Goal: Task Accomplishment & Management: Manage account settings

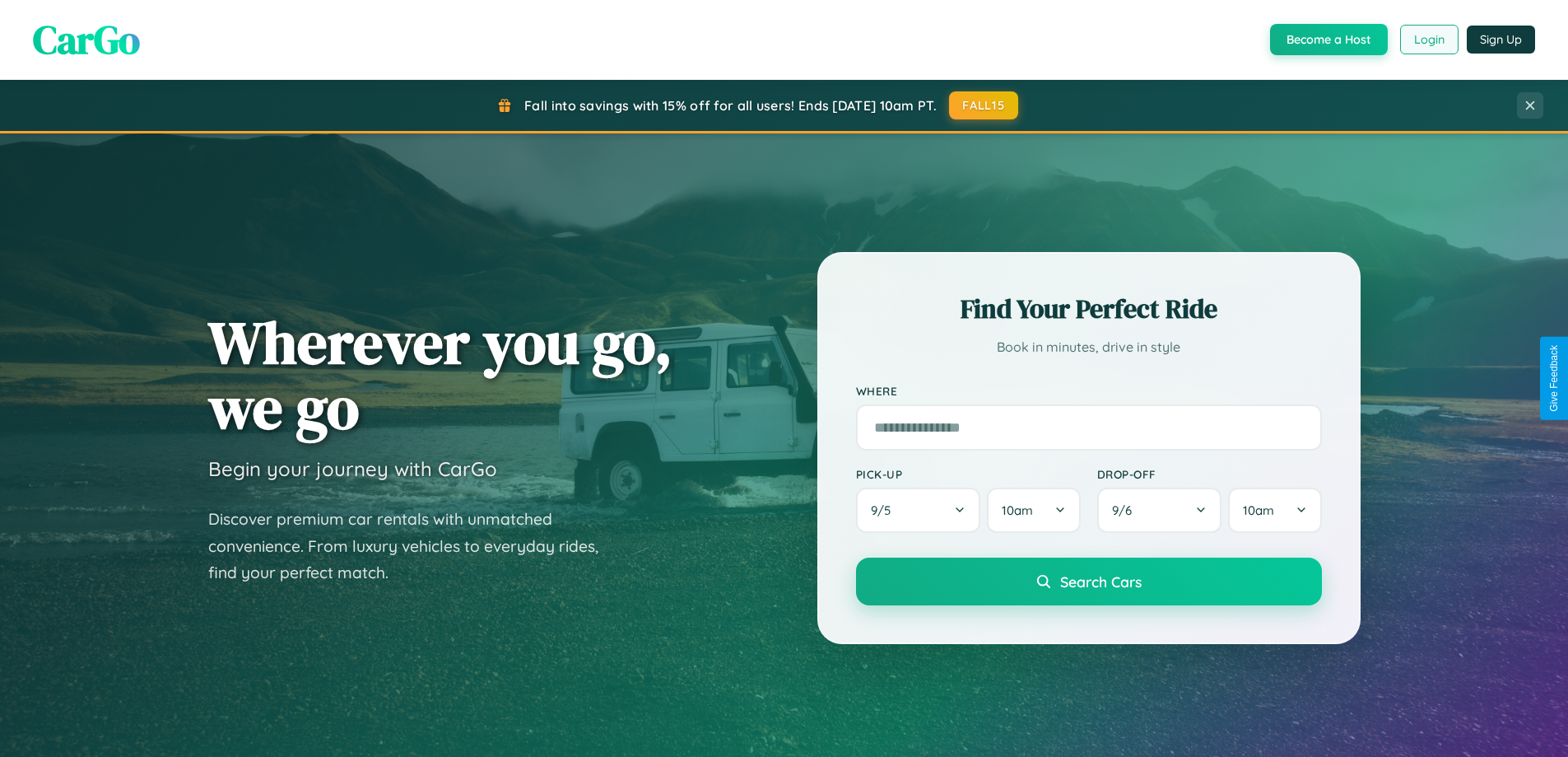
click at [1428, 39] on button "Login" at bounding box center [1428, 39] width 58 height 30
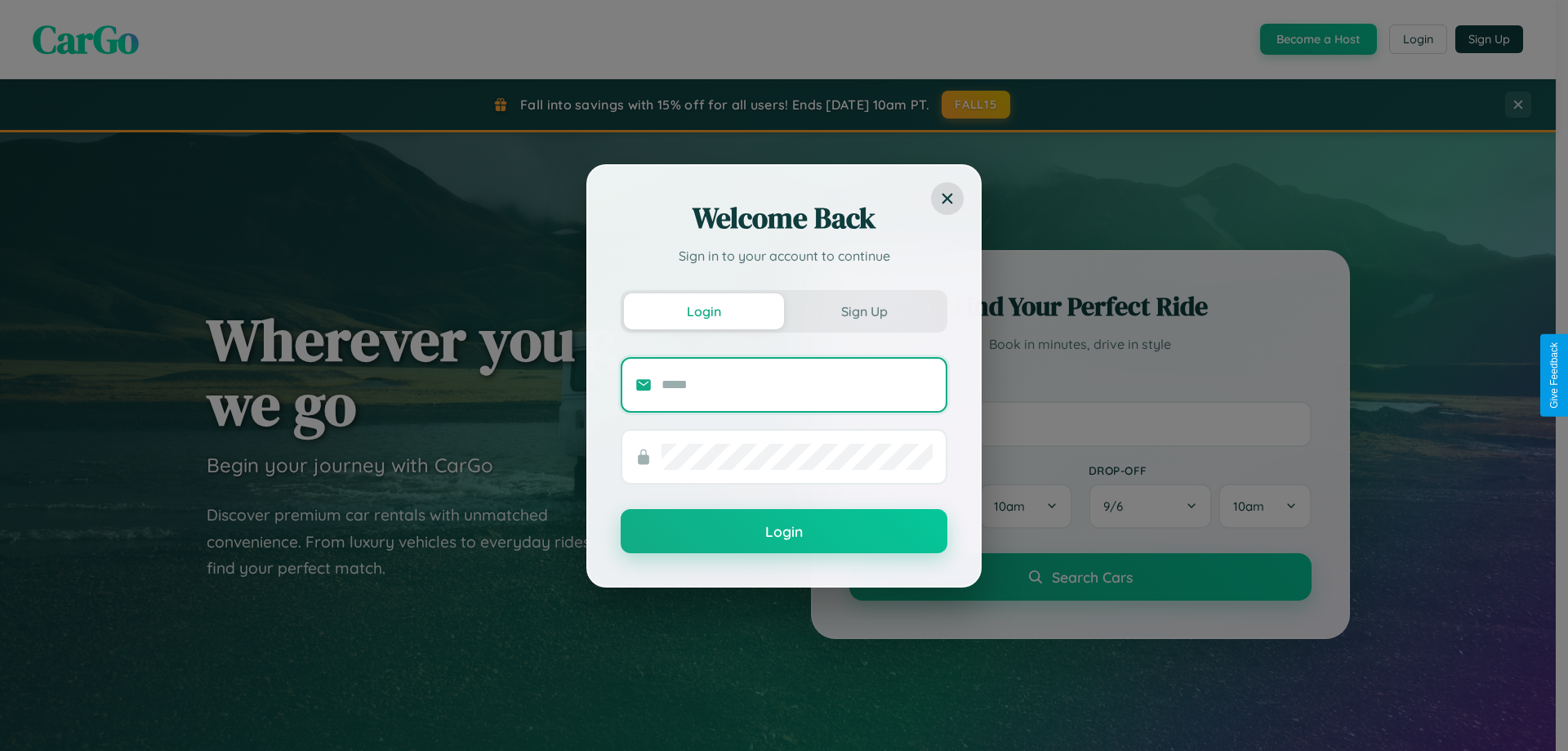
click at [797, 384] on input "text" at bounding box center [796, 384] width 271 height 26
type input "**********"
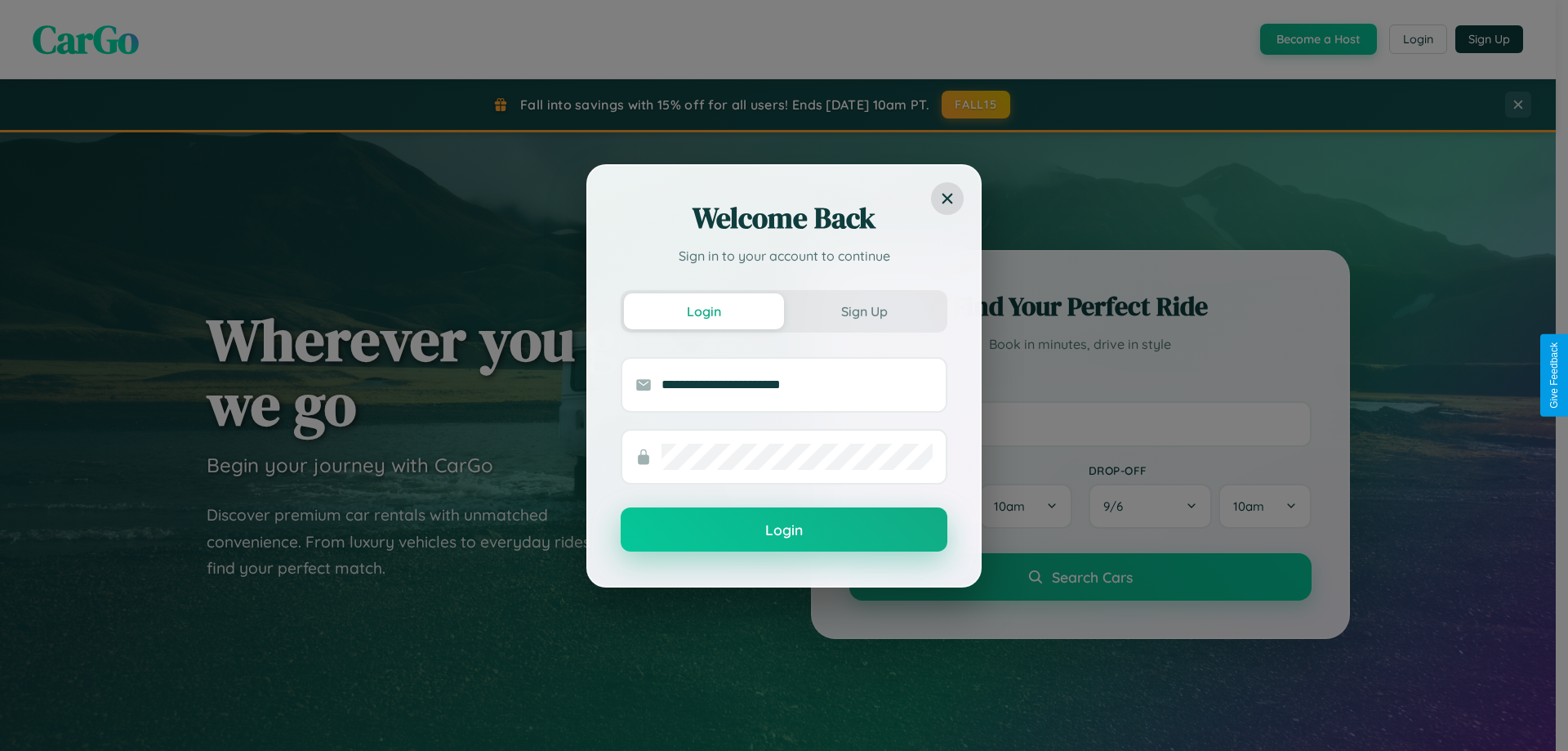
click at [784, 530] on button "Login" at bounding box center [784, 530] width 327 height 44
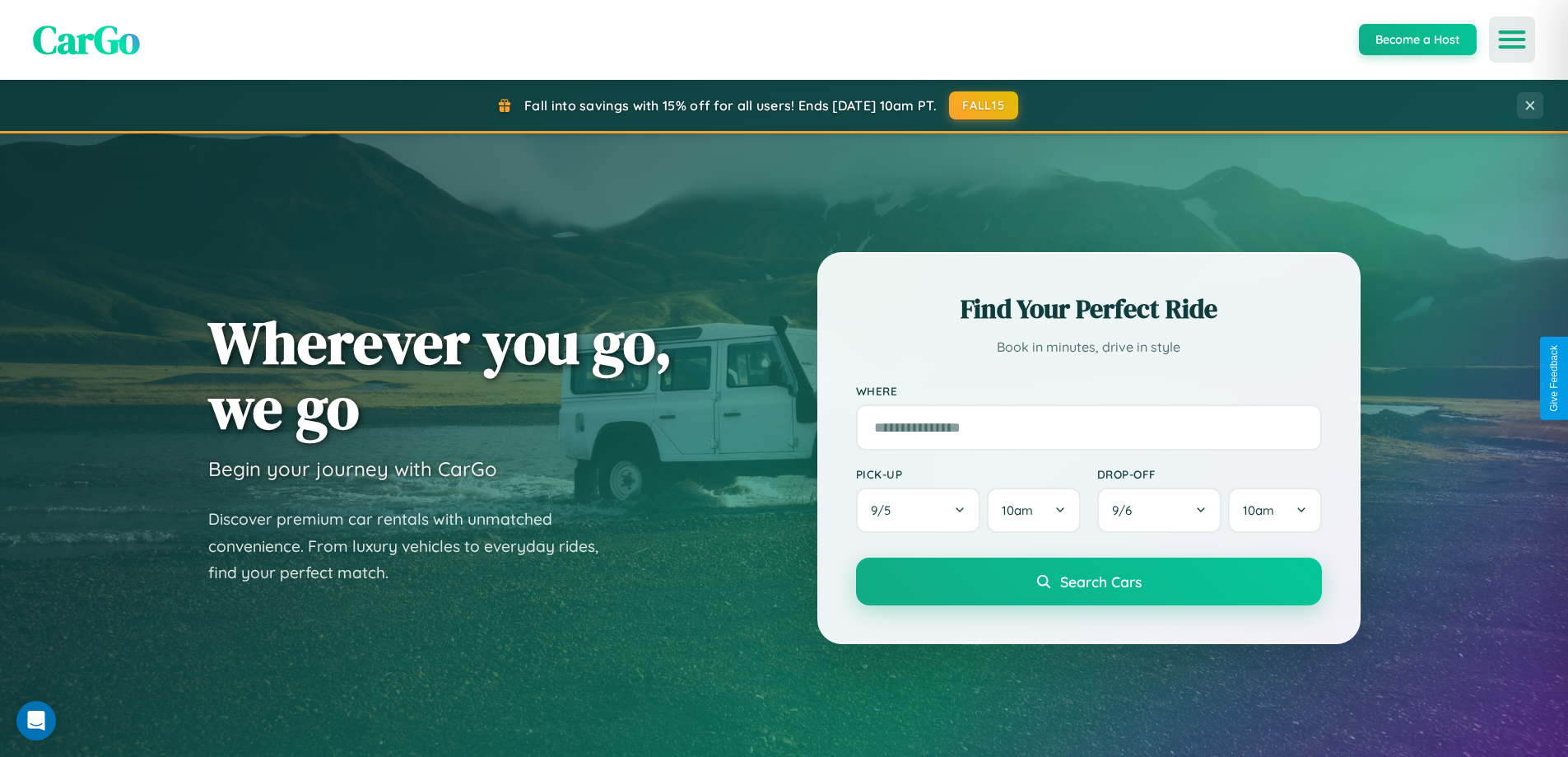
click at [1511, 39] on icon "Open menu" at bounding box center [1511, 39] width 24 height 14
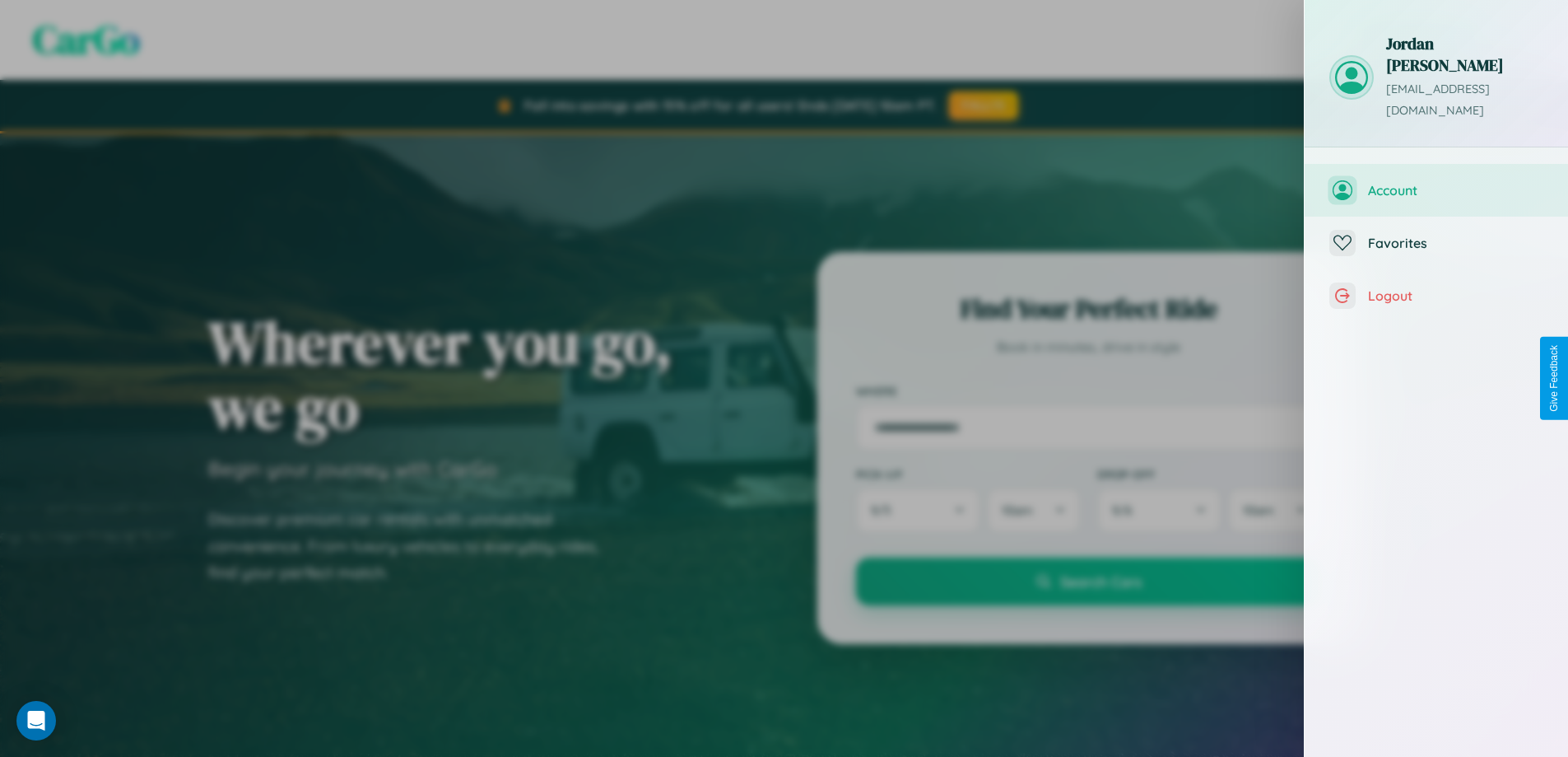
click at [1436, 182] on span "Account" at bounding box center [1455, 190] width 175 height 16
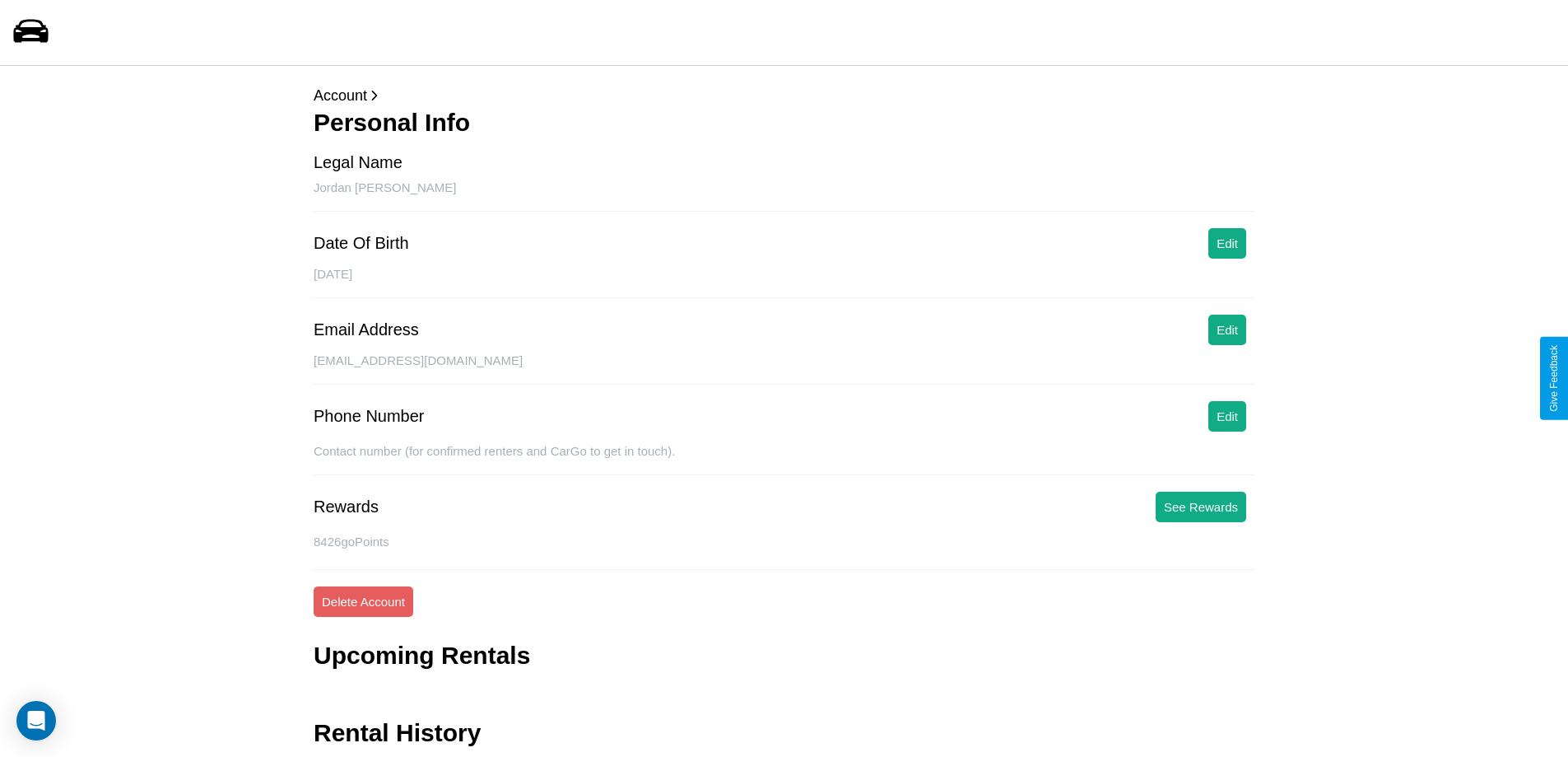
scroll to position [54, 0]
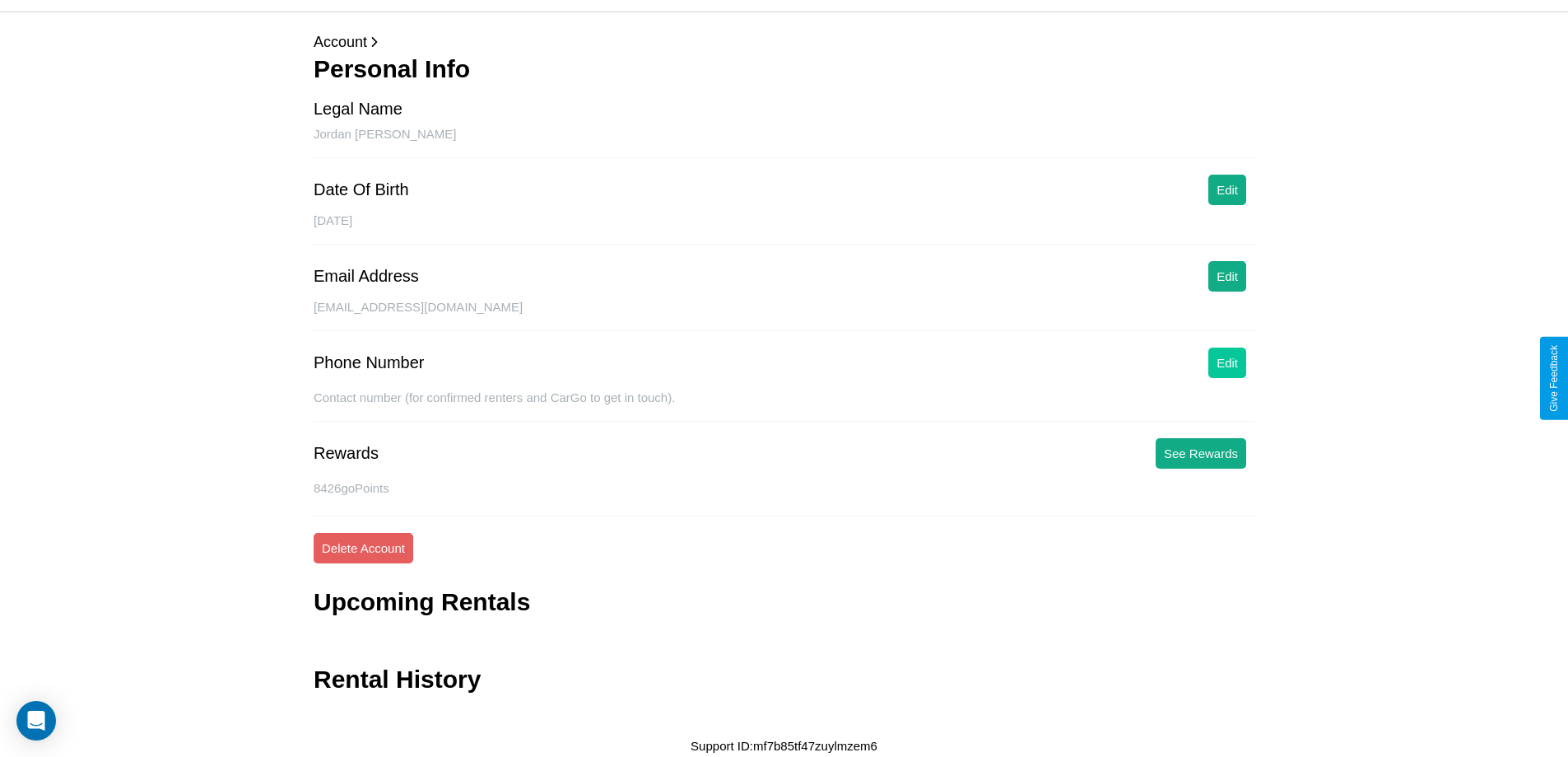
click at [1227, 362] on button "Edit" at bounding box center [1227, 363] width 38 height 31
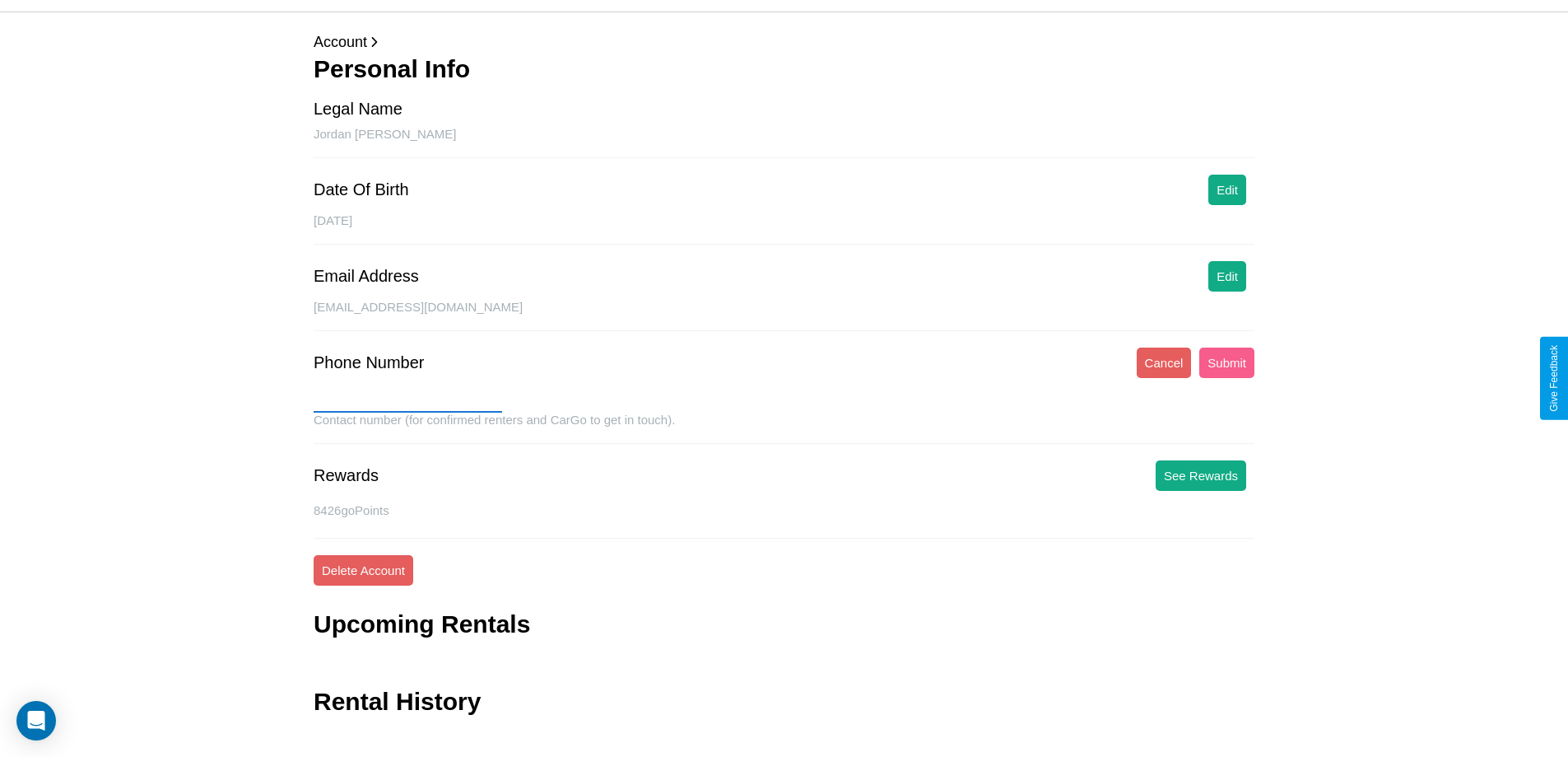
click at [407, 400] on input "text" at bounding box center [407, 399] width 189 height 26
type input "**********"
click at [1226, 362] on button "Submit" at bounding box center [1227, 363] width 56 height 31
